Goal: Use online tool/utility: Use online tool/utility

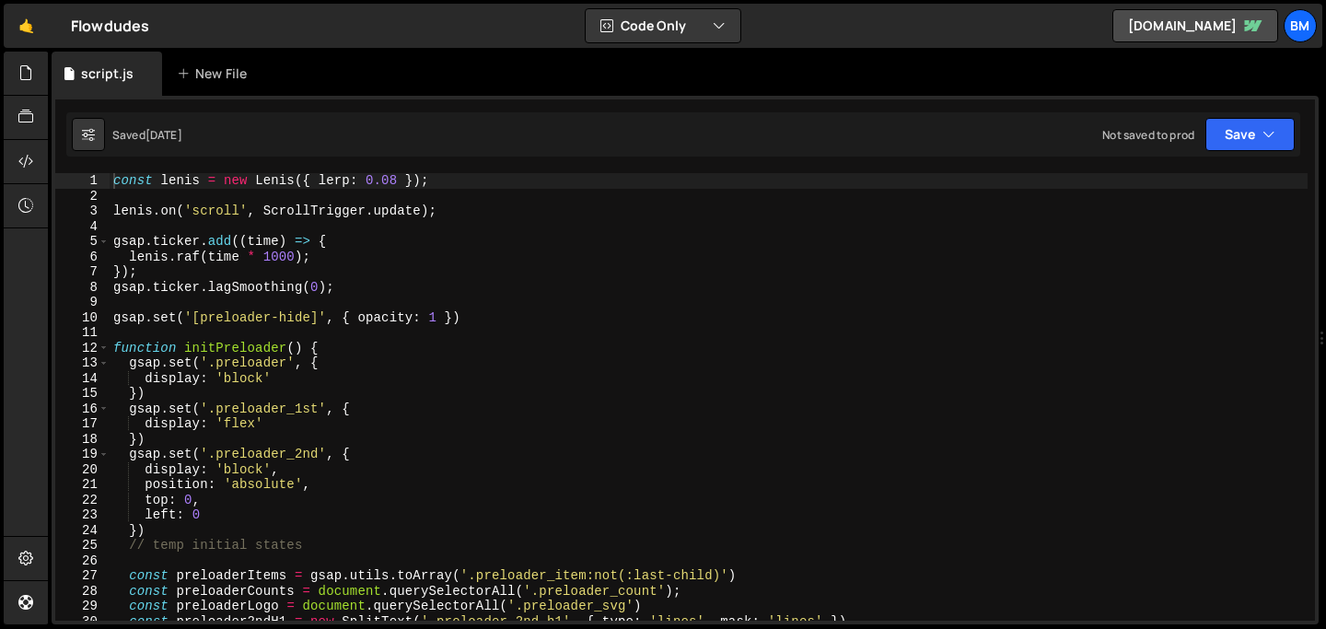
click at [328, 279] on div "const lenis = new Lenis ({ lerp : 0.08 }) ; lenis . on ( 'scroll' , ScrollTrigg…" at bounding box center [709, 412] width 1198 height 478
type textarea "});"
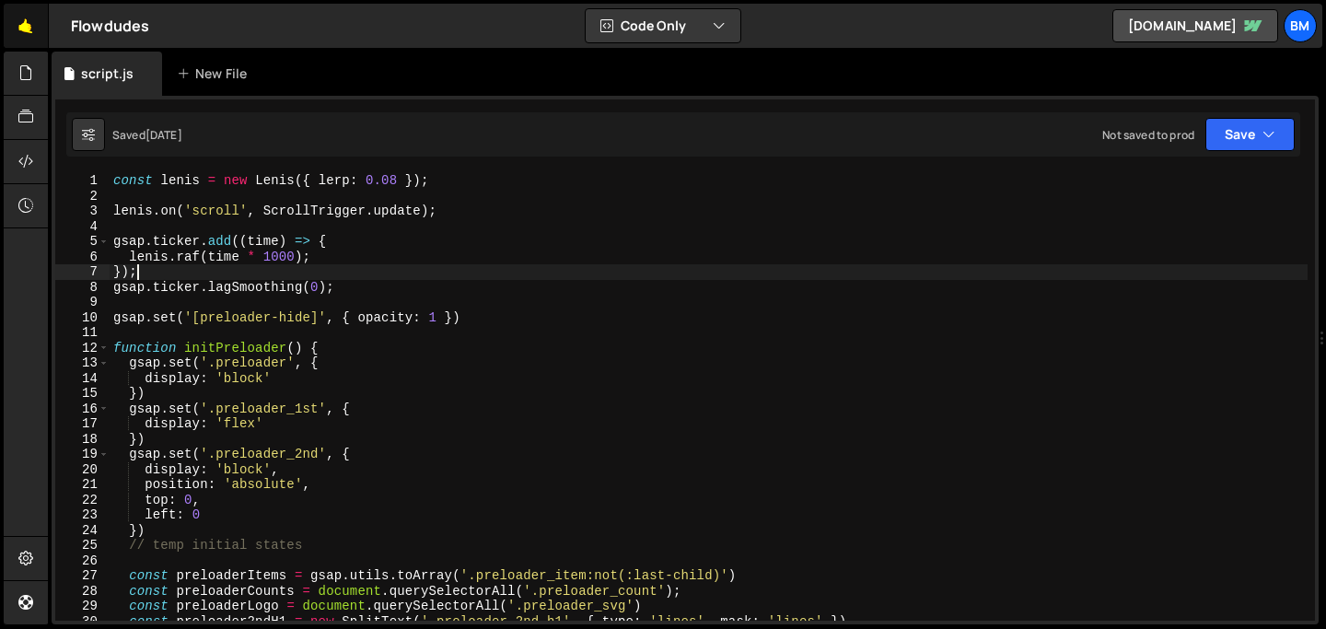
click at [23, 35] on link "🤙" at bounding box center [26, 26] width 45 height 44
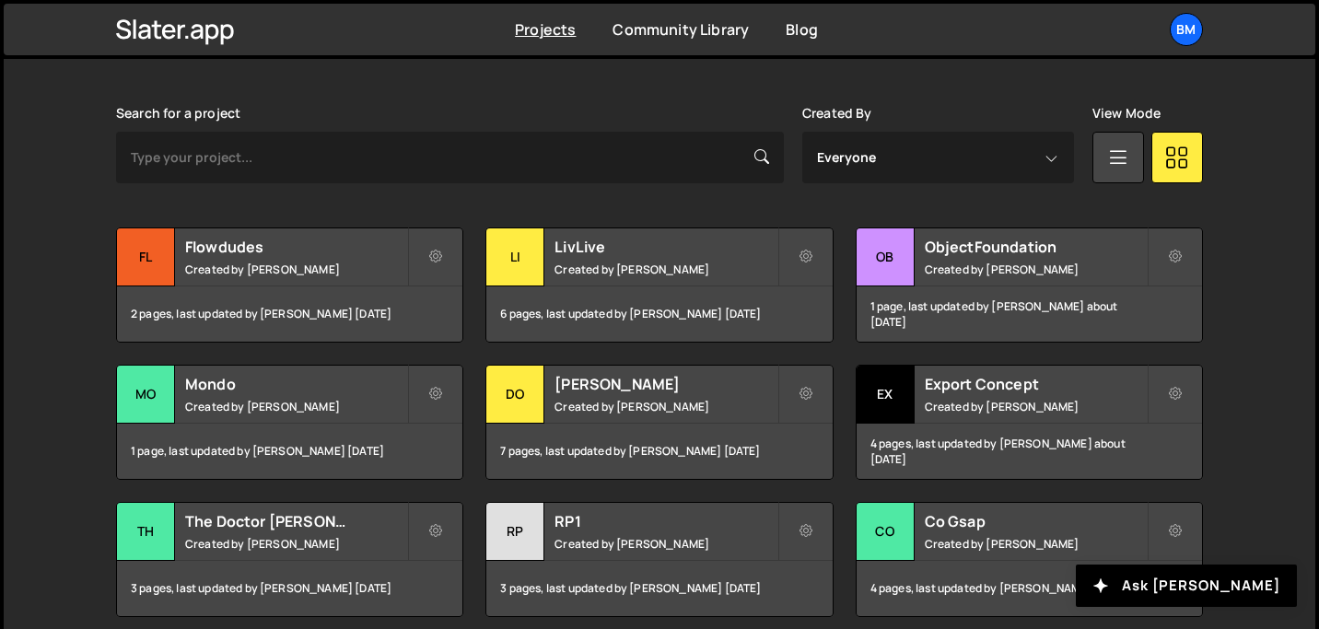
scroll to position [519, 0]
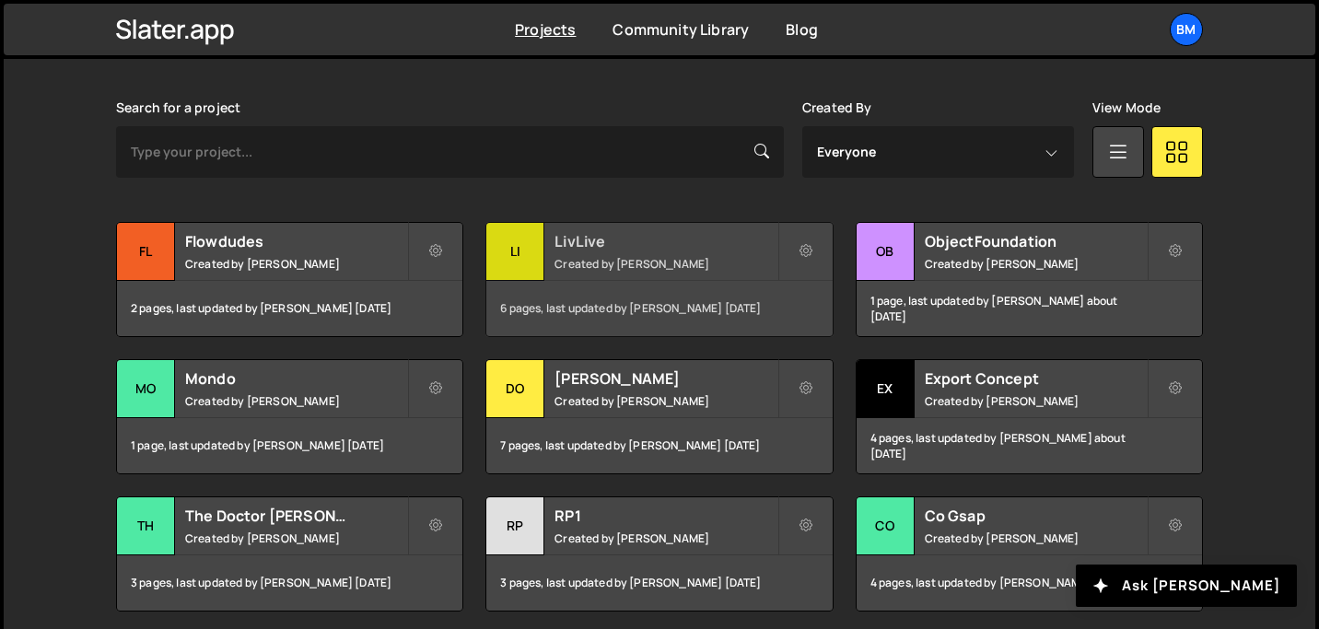
click at [574, 256] on small "Created by [PERSON_NAME]" at bounding box center [665, 264] width 222 height 16
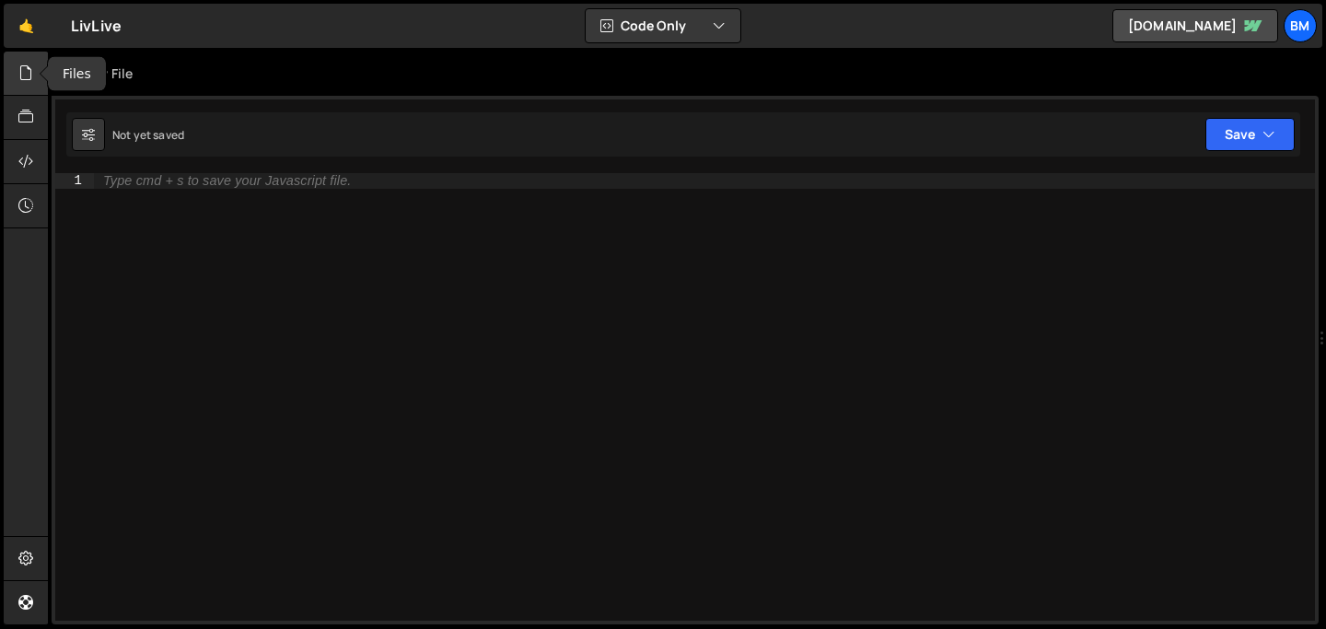
click at [29, 90] on div at bounding box center [26, 74] width 45 height 44
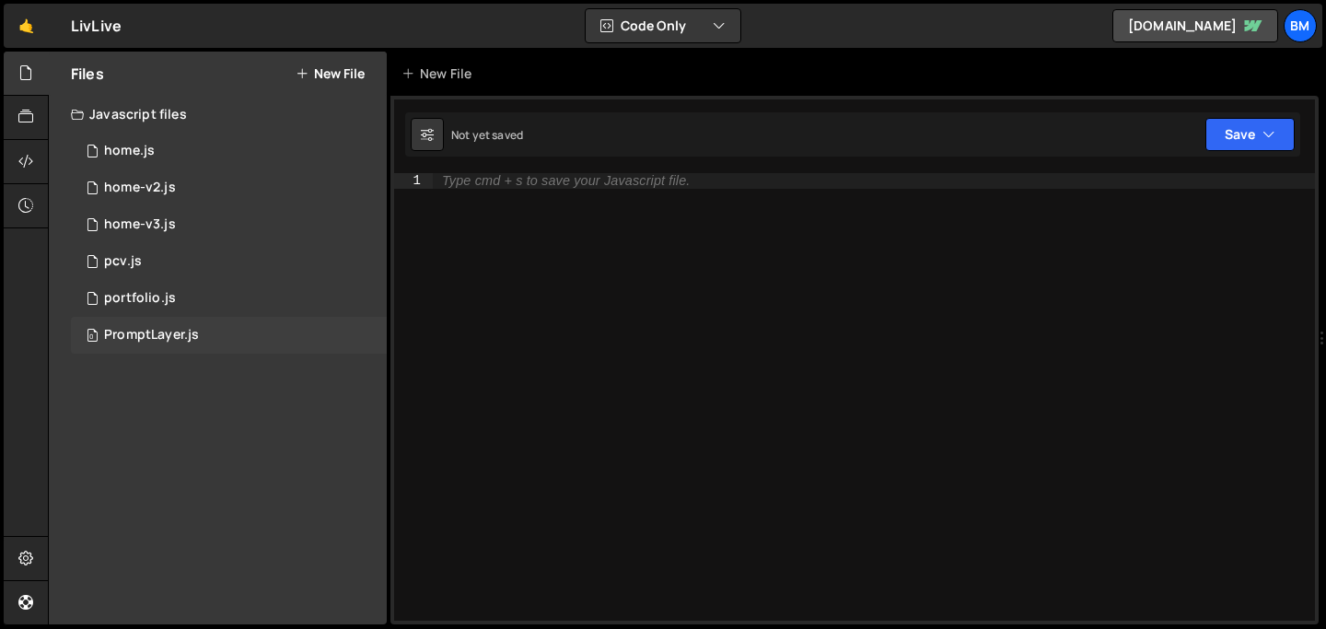
click at [165, 333] on div "PromptLayer.js" at bounding box center [151, 335] width 95 height 17
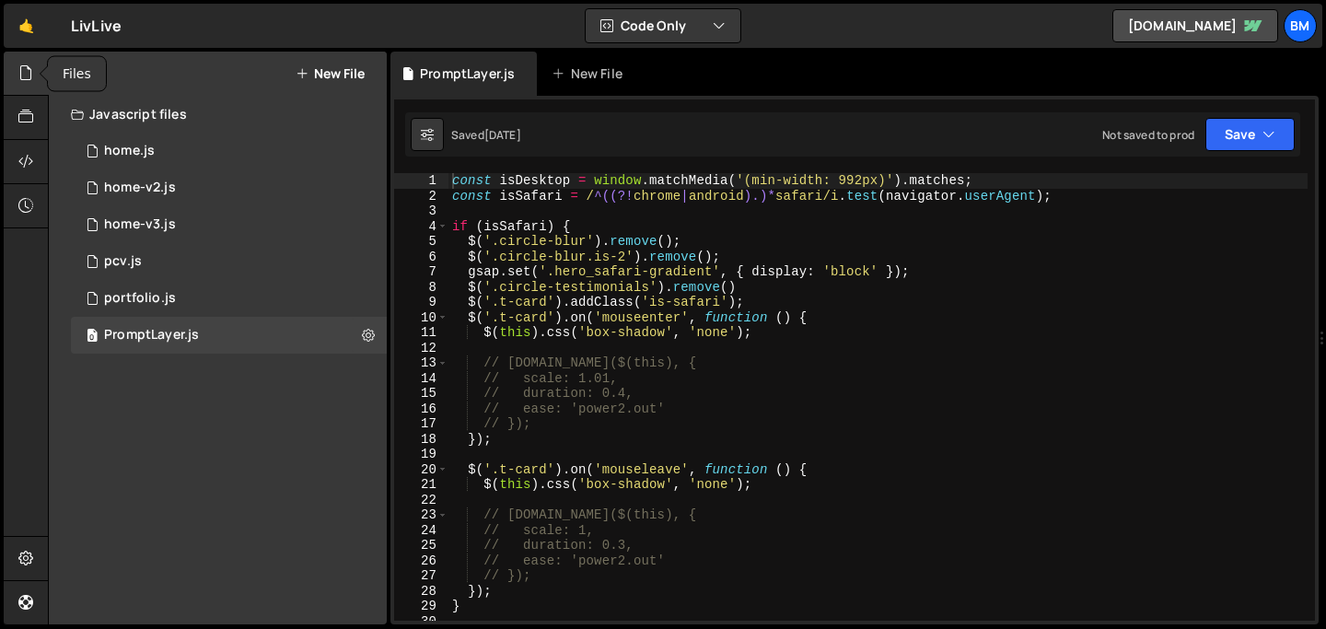
click at [24, 76] on icon at bounding box center [25, 73] width 15 height 20
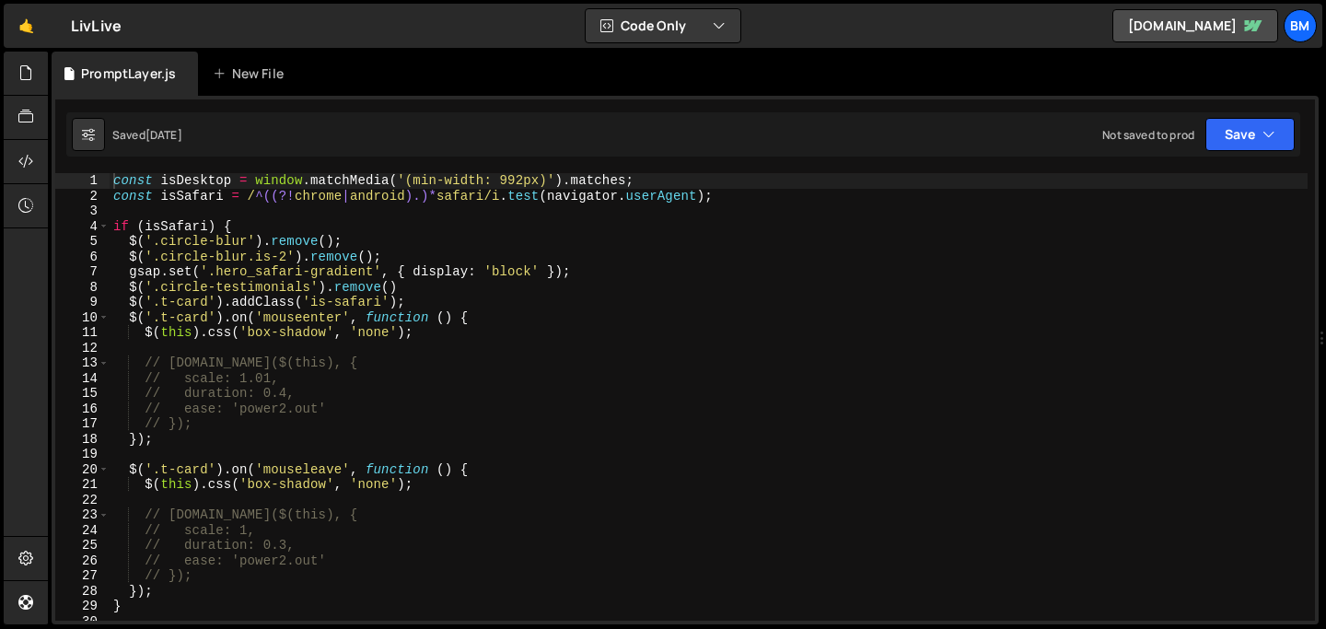
click at [274, 279] on div "const isDesktop = window . matchMedia ( '(min-width: 992px)' ) . matches ; cons…" at bounding box center [709, 412] width 1198 height 478
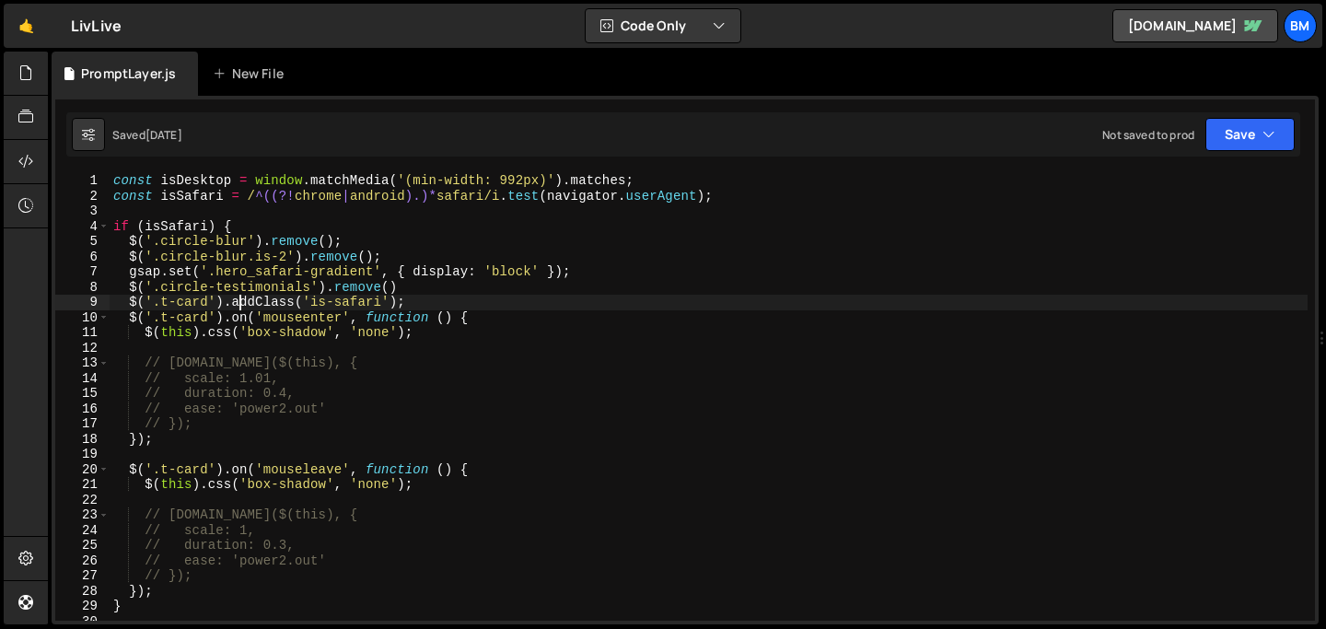
click at [239, 307] on div "const isDesktop = window . matchMedia ( '(min-width: 992px)' ) . matches ; cons…" at bounding box center [709, 412] width 1198 height 478
click at [320, 308] on div "const isDesktop = window . matchMedia ( '(min-width: 992px)' ) . matches ; cons…" at bounding box center [709, 412] width 1198 height 478
click at [298, 315] on div "const isDesktop = window . matchMedia ( '(min-width: 992px)' ) . matches ; cons…" at bounding box center [709, 412] width 1198 height 478
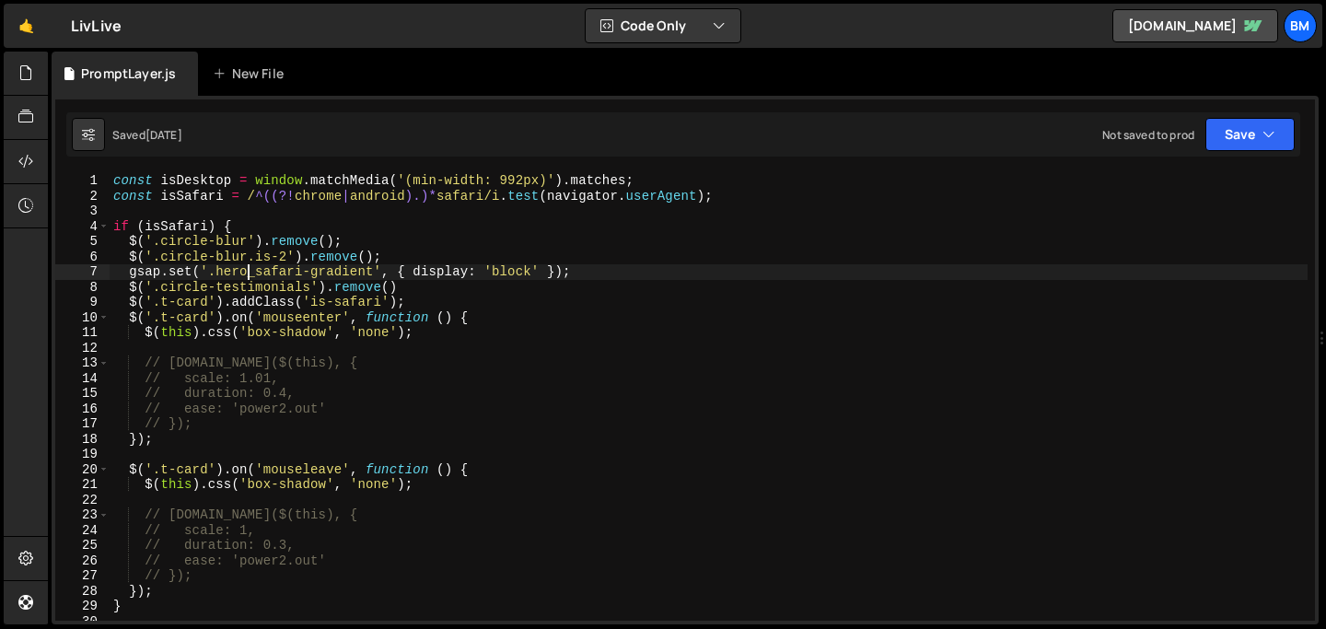
click at [244, 273] on div "const isDesktop = window . matchMedia ( '(min-width: 992px)' ) . matches ; cons…" at bounding box center [709, 412] width 1198 height 478
click at [435, 274] on div "const isDesktop = window . matchMedia ( '(min-width: 992px)' ) . matches ; cons…" at bounding box center [709, 412] width 1198 height 478
click at [266, 279] on div "const isDesktop = window . matchMedia ( '(min-width: 992px)' ) . matches ; cons…" at bounding box center [709, 412] width 1198 height 478
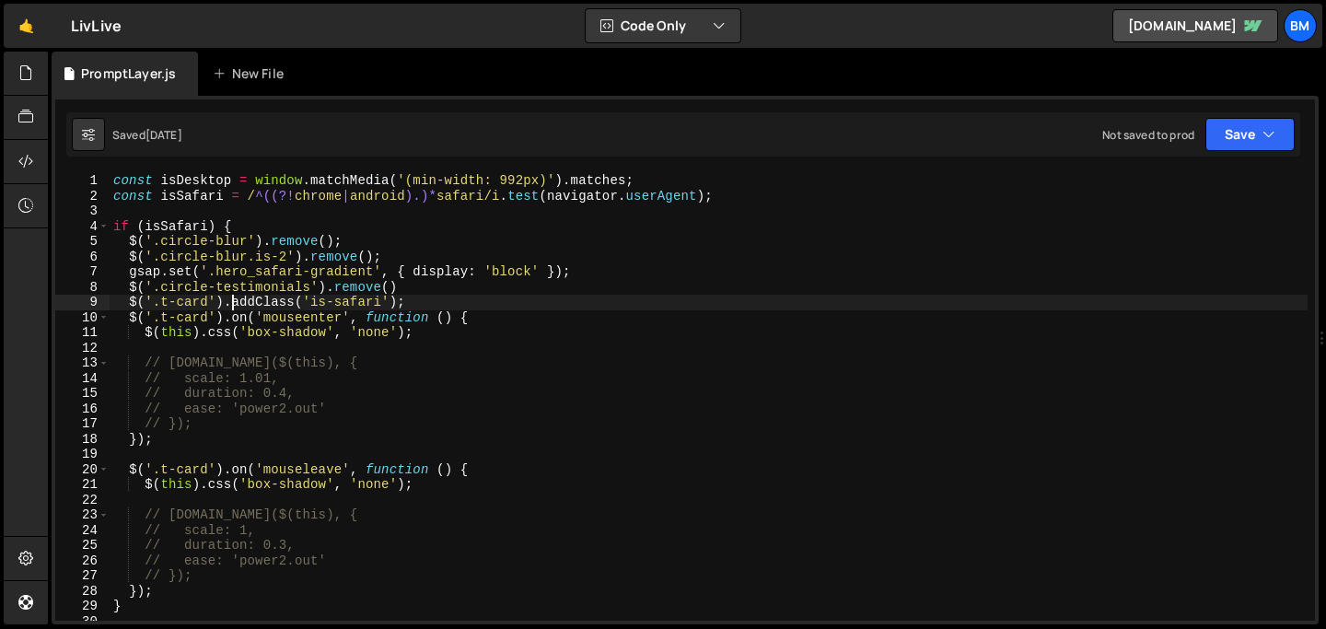
click at [235, 302] on div "const isDesktop = window . matchMedia ( '(min-width: 992px)' ) . matches ; cons…" at bounding box center [709, 412] width 1198 height 478
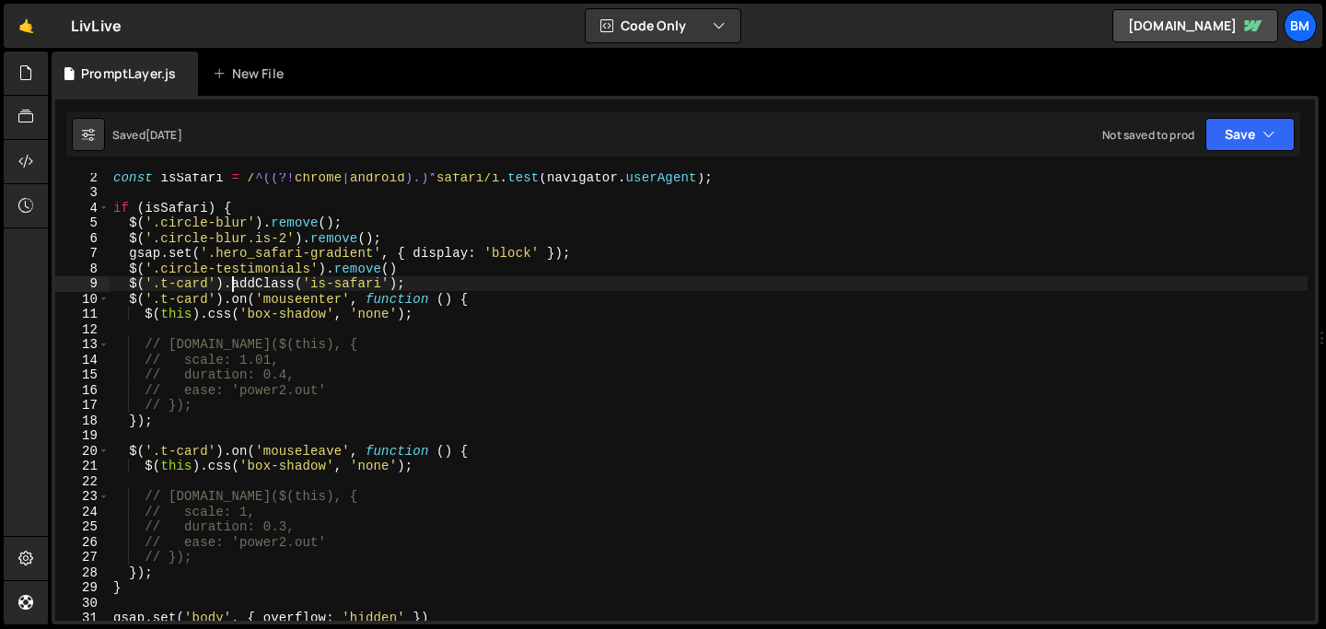
scroll to position [18, 0]
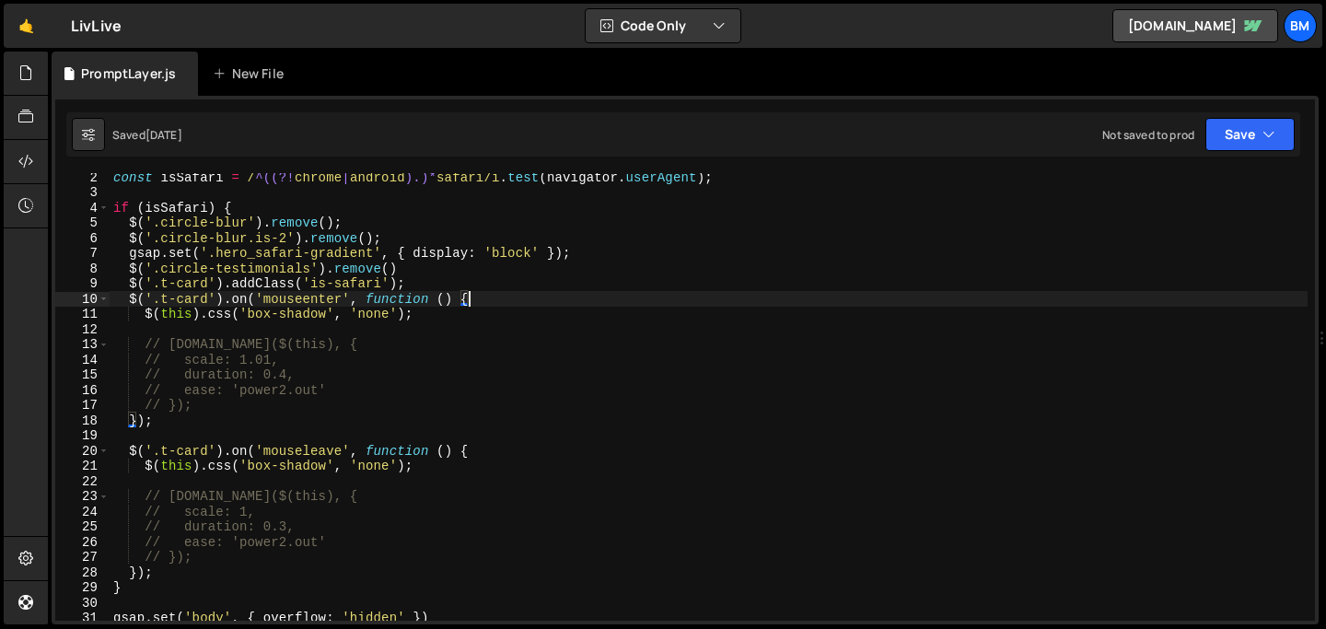
click at [474, 296] on div "const isSafari = / ^((?! chrome | android ).)* safari/i . test ( navigator . us…" at bounding box center [709, 408] width 1198 height 478
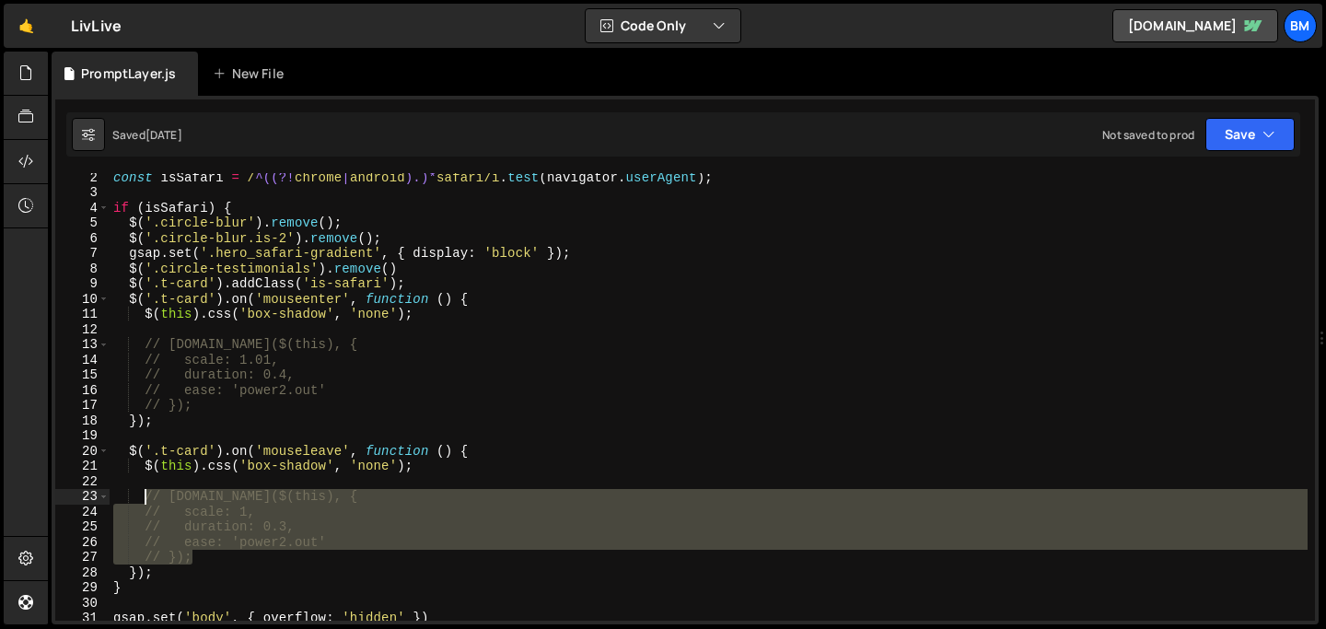
drag, startPoint x: 198, startPoint y: 561, endPoint x: 145, endPoint y: 498, distance: 82.3
click at [145, 498] on div "const isSafari = / ^((?! chrome | android ).)* safari/i . test ( navigator . us…" at bounding box center [709, 408] width 1198 height 478
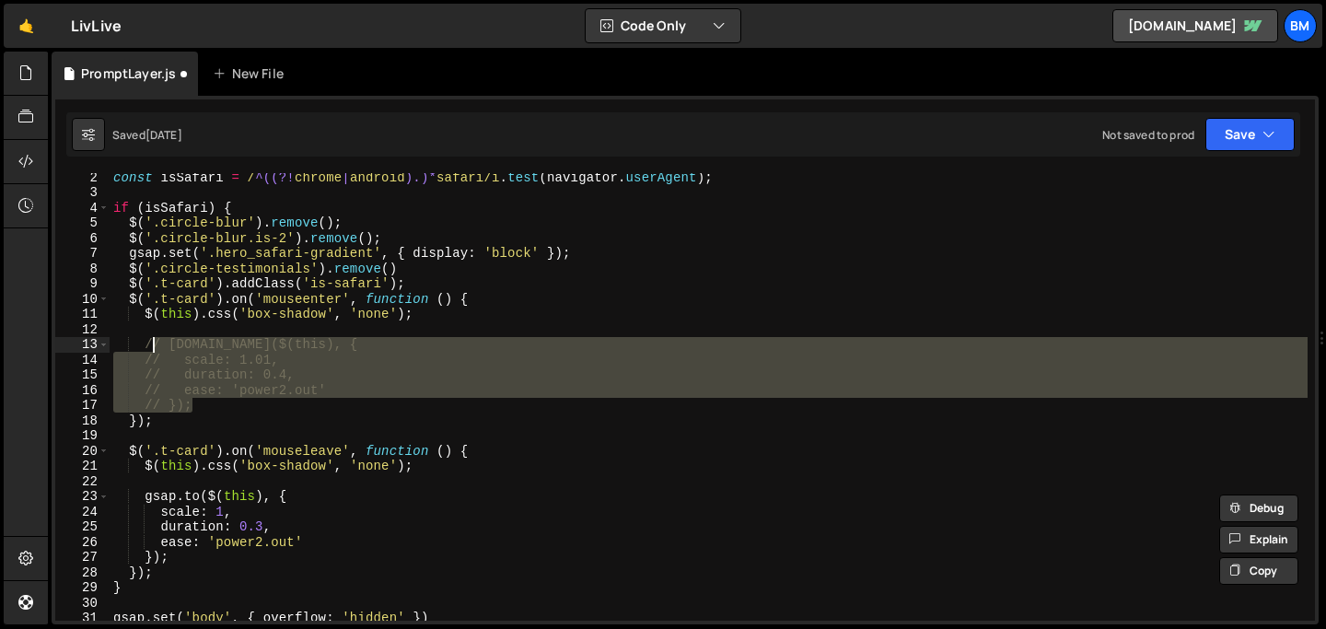
drag, startPoint x: 202, startPoint y: 413, endPoint x: 150, endPoint y: 347, distance: 83.3
click at [150, 347] on div "const isSafari = / ^((?! chrome | android ).)* safari/i . test ( navigator . us…" at bounding box center [709, 408] width 1198 height 478
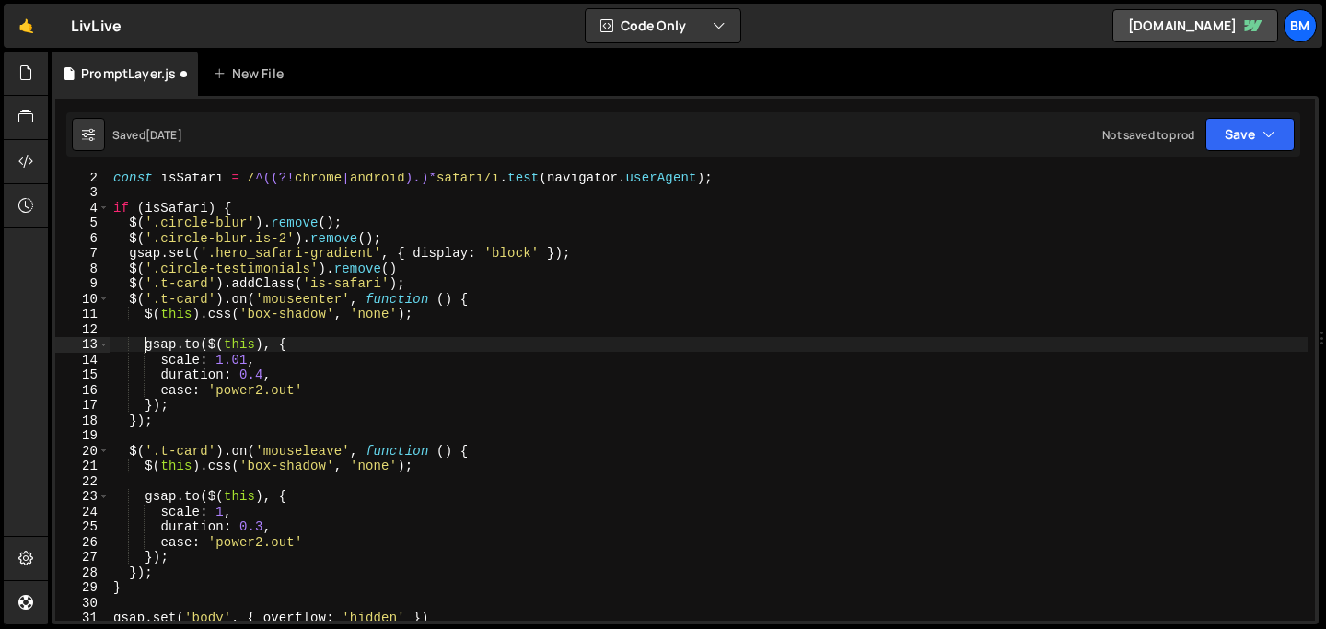
type textarea "gsap.to($(this), {"
